Goal: Find specific page/section: Find specific page/section

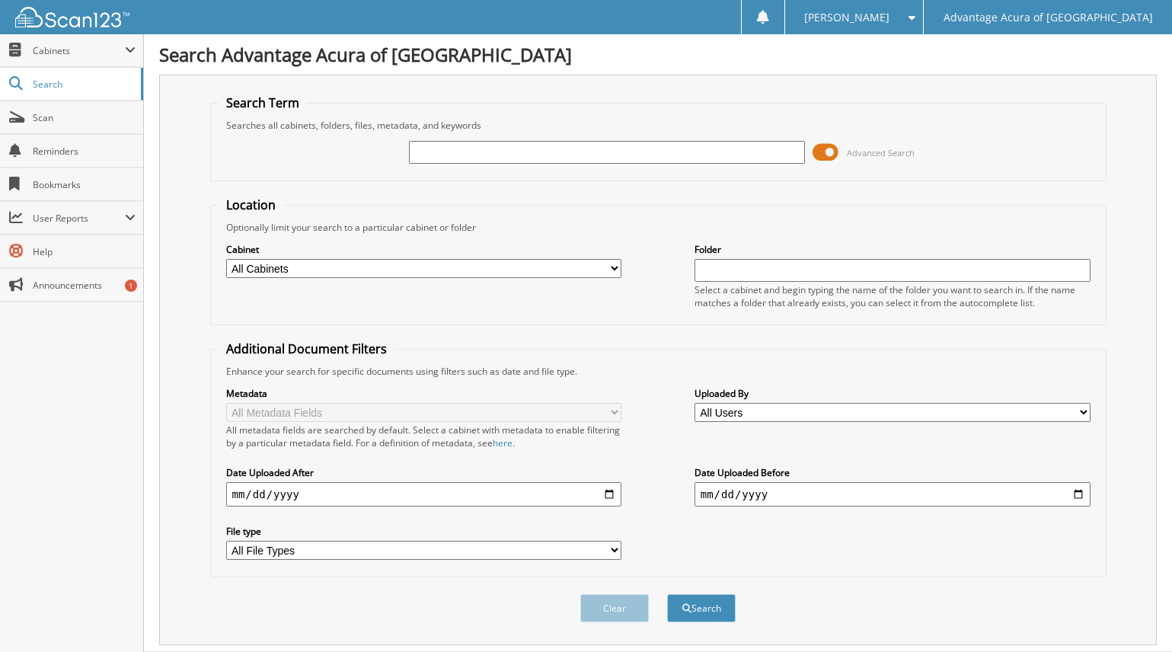
click at [434, 154] on input "text" at bounding box center [607, 152] width 396 height 23
type input "36838"
click at [708, 597] on button "Search" at bounding box center [701, 608] width 69 height 28
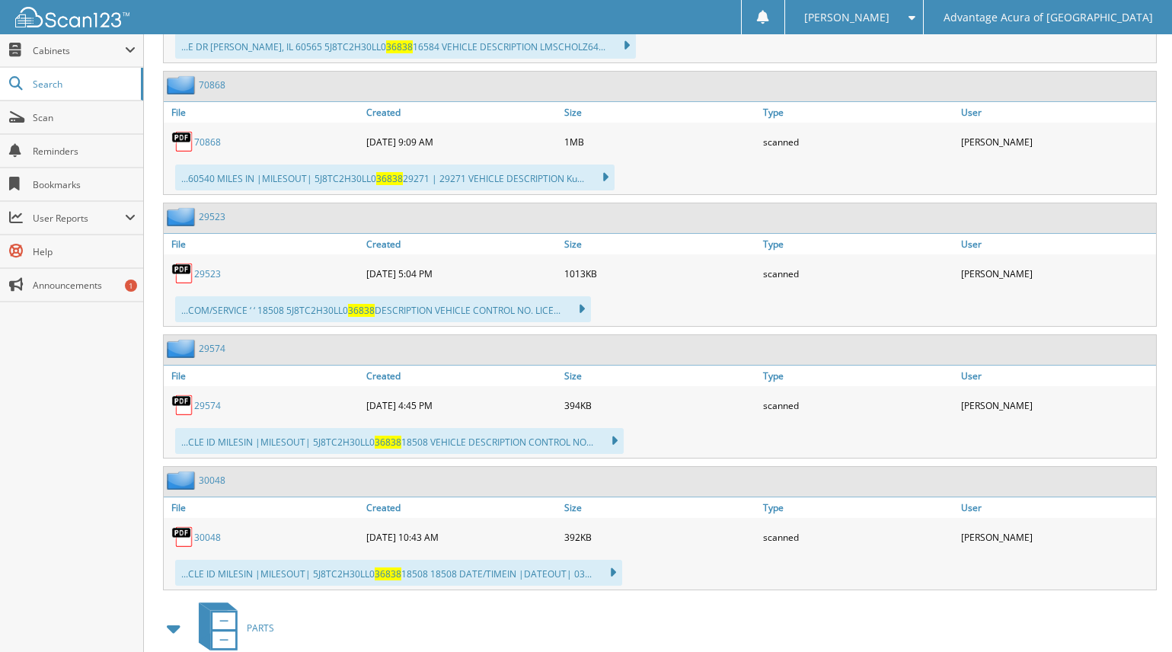
scroll to position [2385, 0]
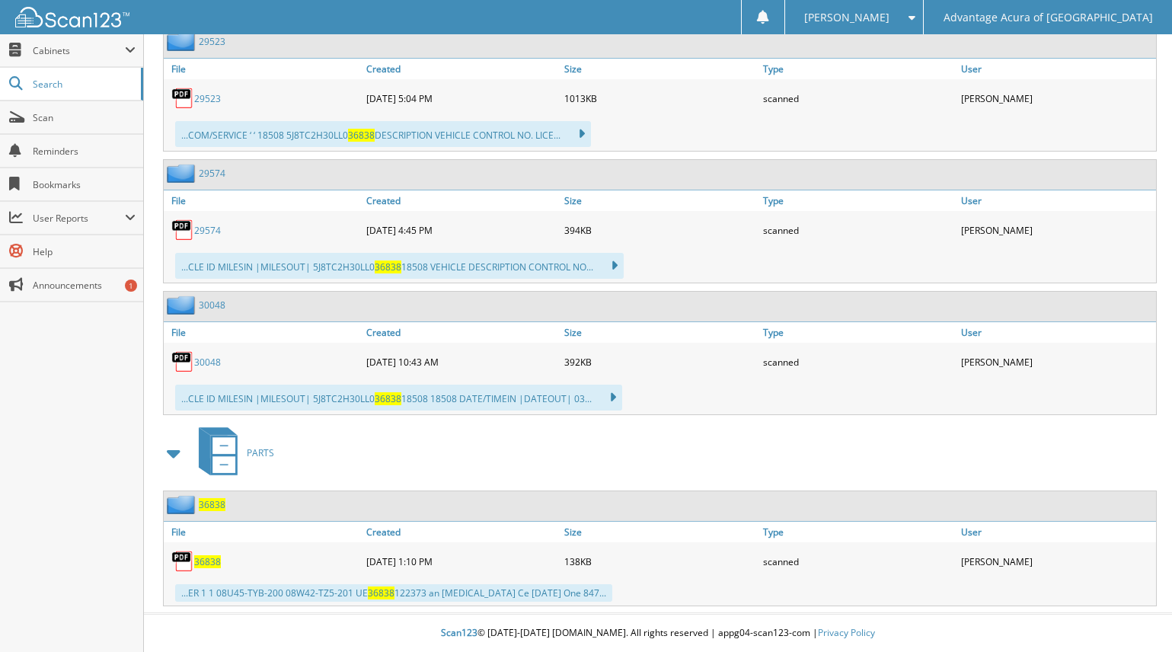
click at [203, 564] on span "36838" at bounding box center [207, 561] width 27 height 13
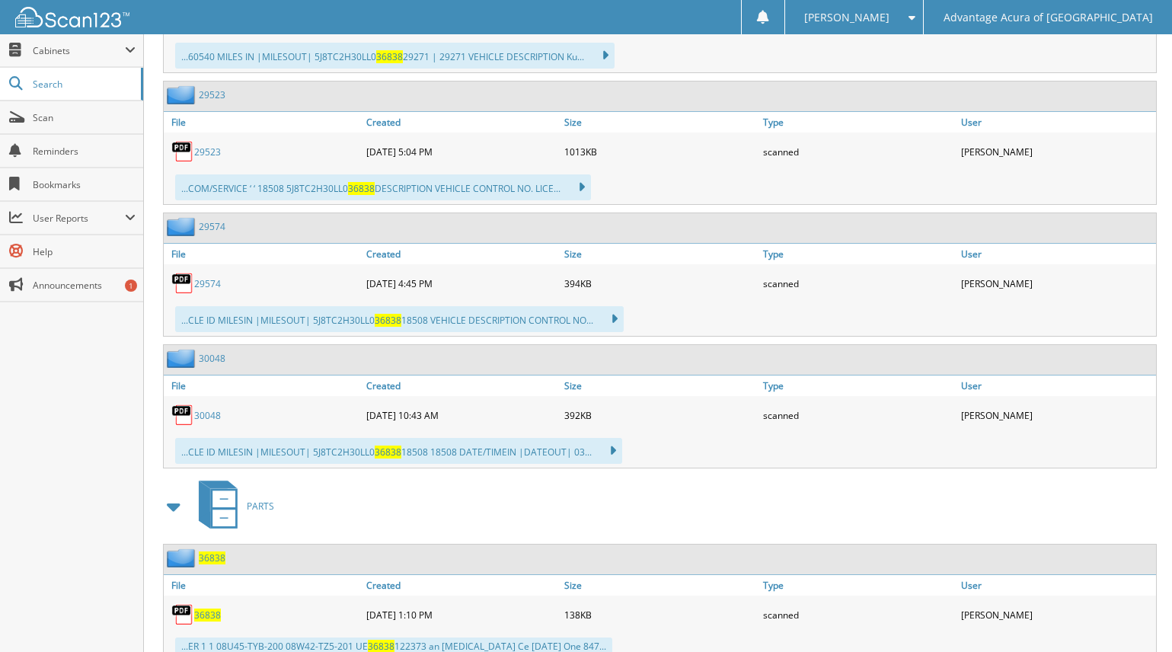
scroll to position [2309, 0]
